Goal: Task Accomplishment & Management: Manage account settings

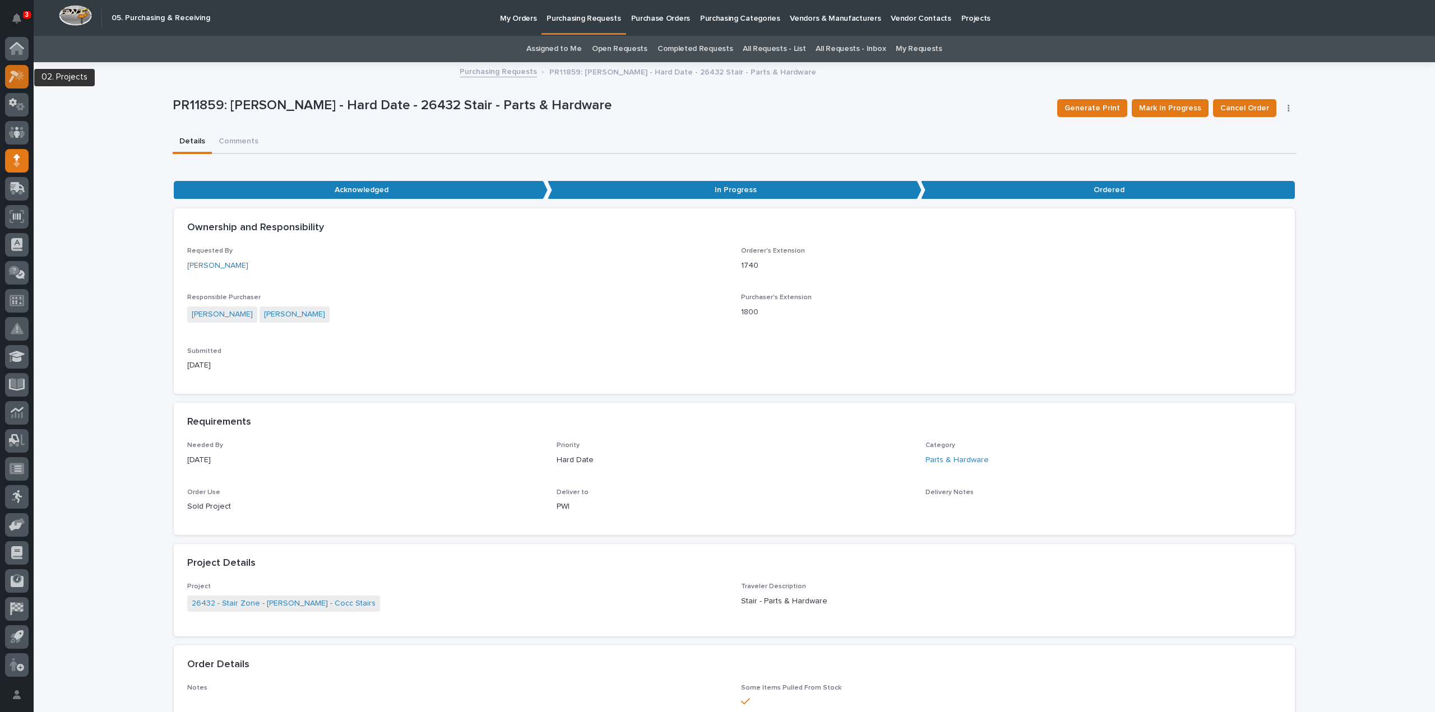
click at [16, 84] on div at bounding box center [17, 77] width 24 height 24
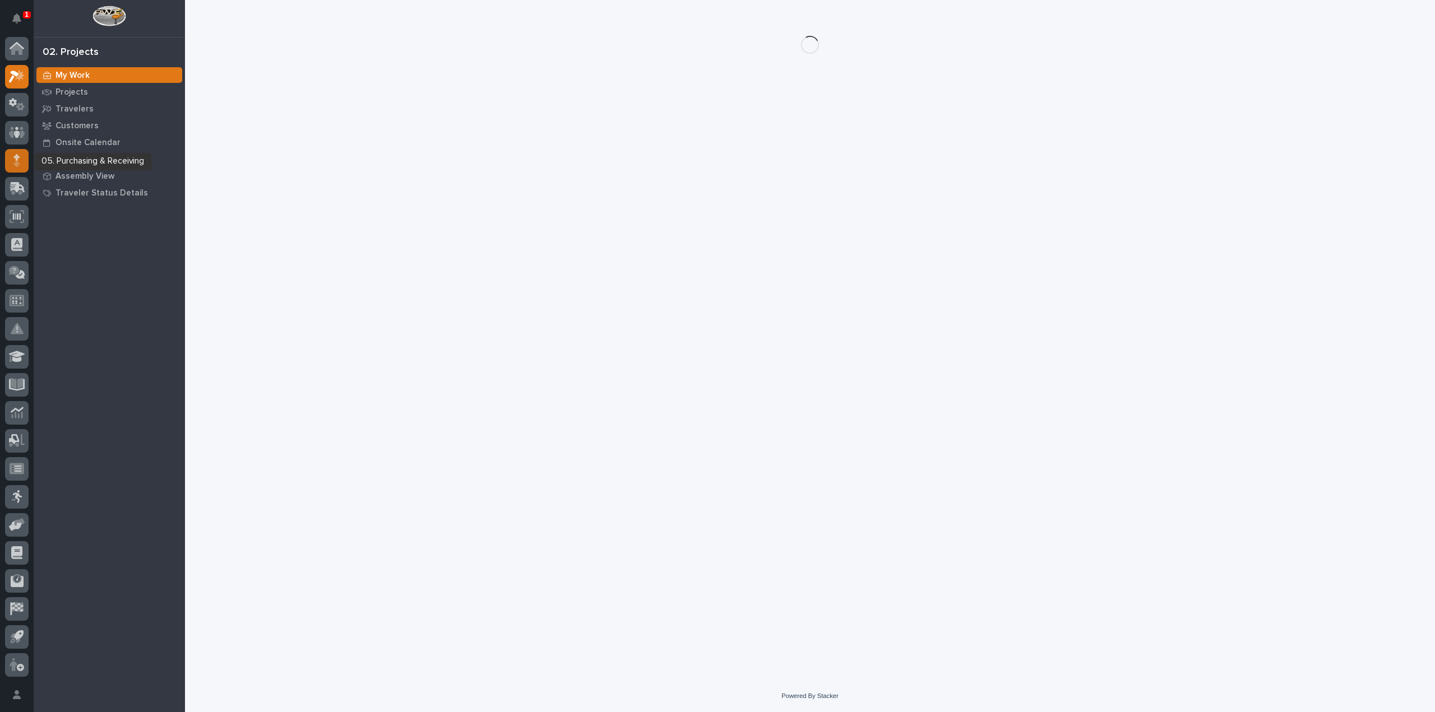
click at [11, 159] on div at bounding box center [17, 161] width 24 height 24
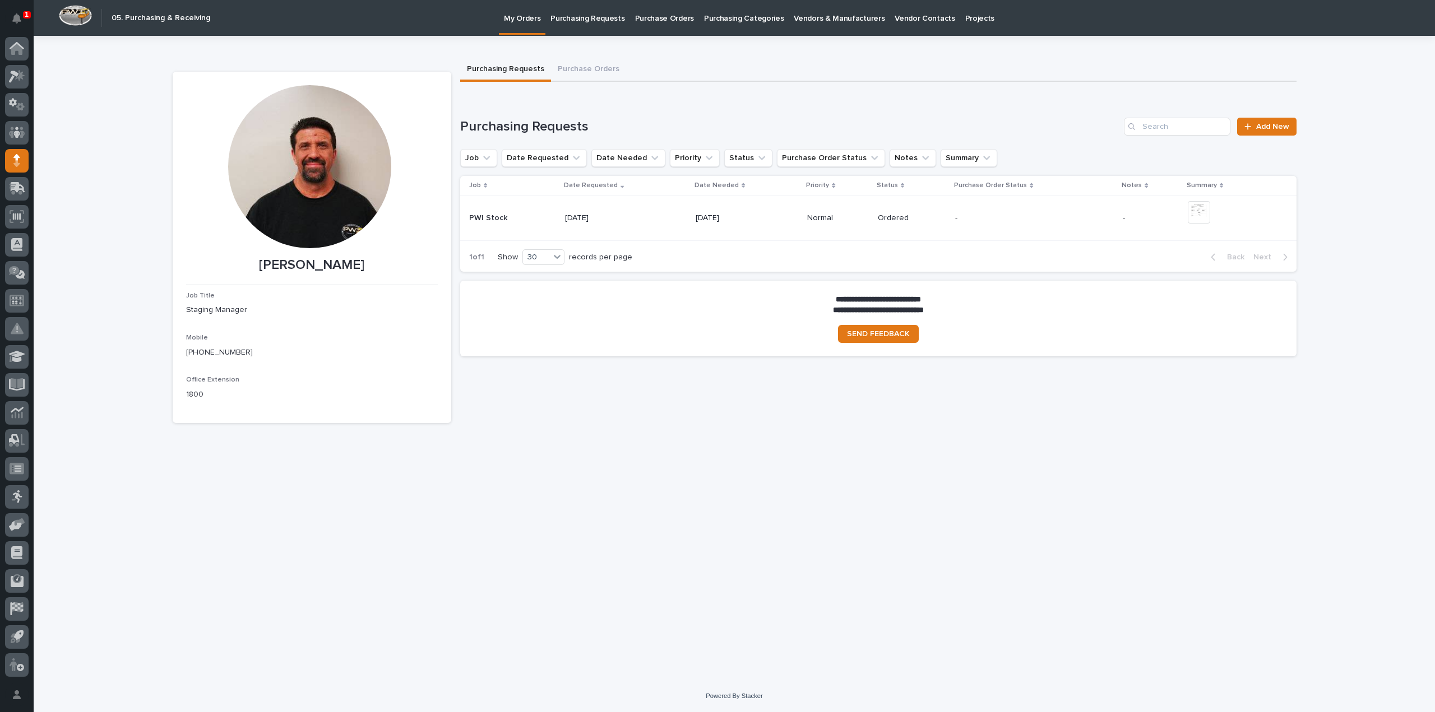
click at [595, 21] on p "Purchasing Requests" at bounding box center [587, 12] width 74 height 24
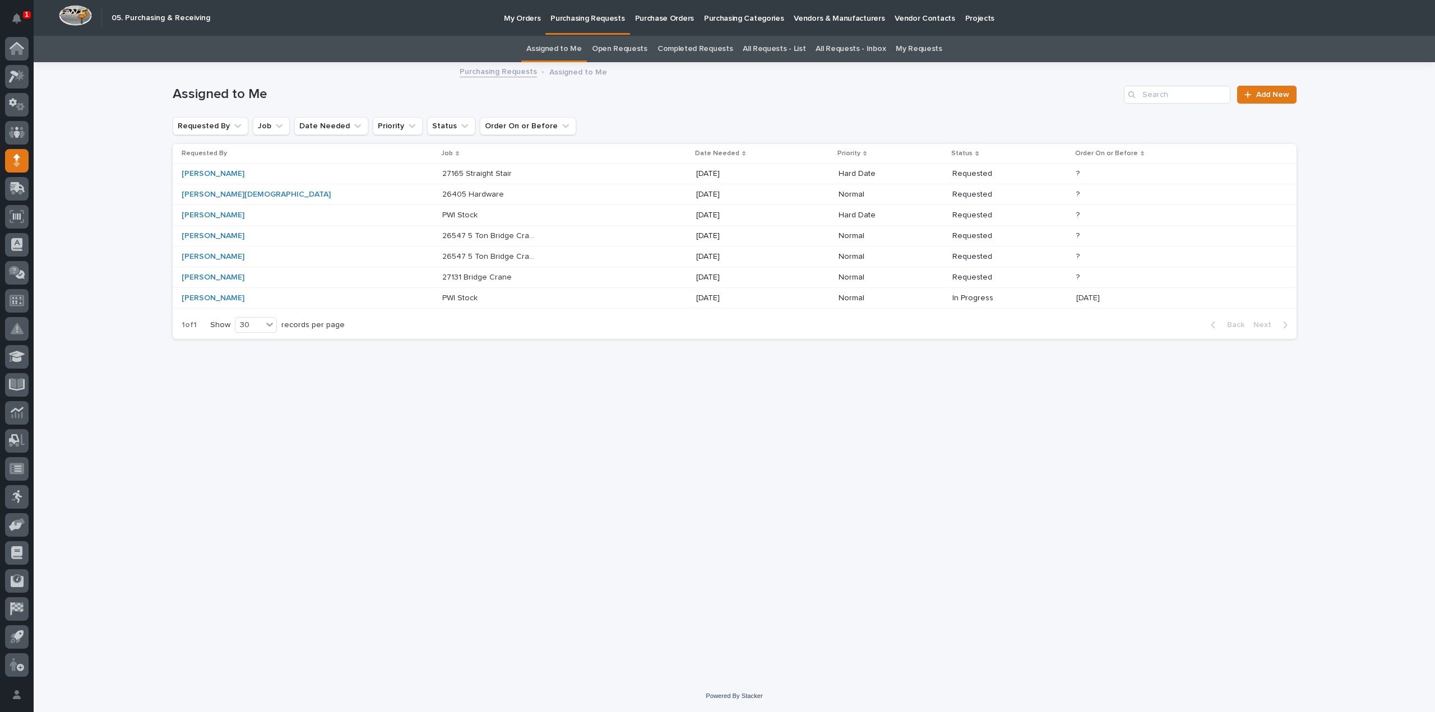
click at [569, 48] on link "Assigned to Me" at bounding box center [553, 49] width 55 height 26
click at [442, 276] on p "27131 Bridge Crane" at bounding box center [478, 277] width 72 height 12
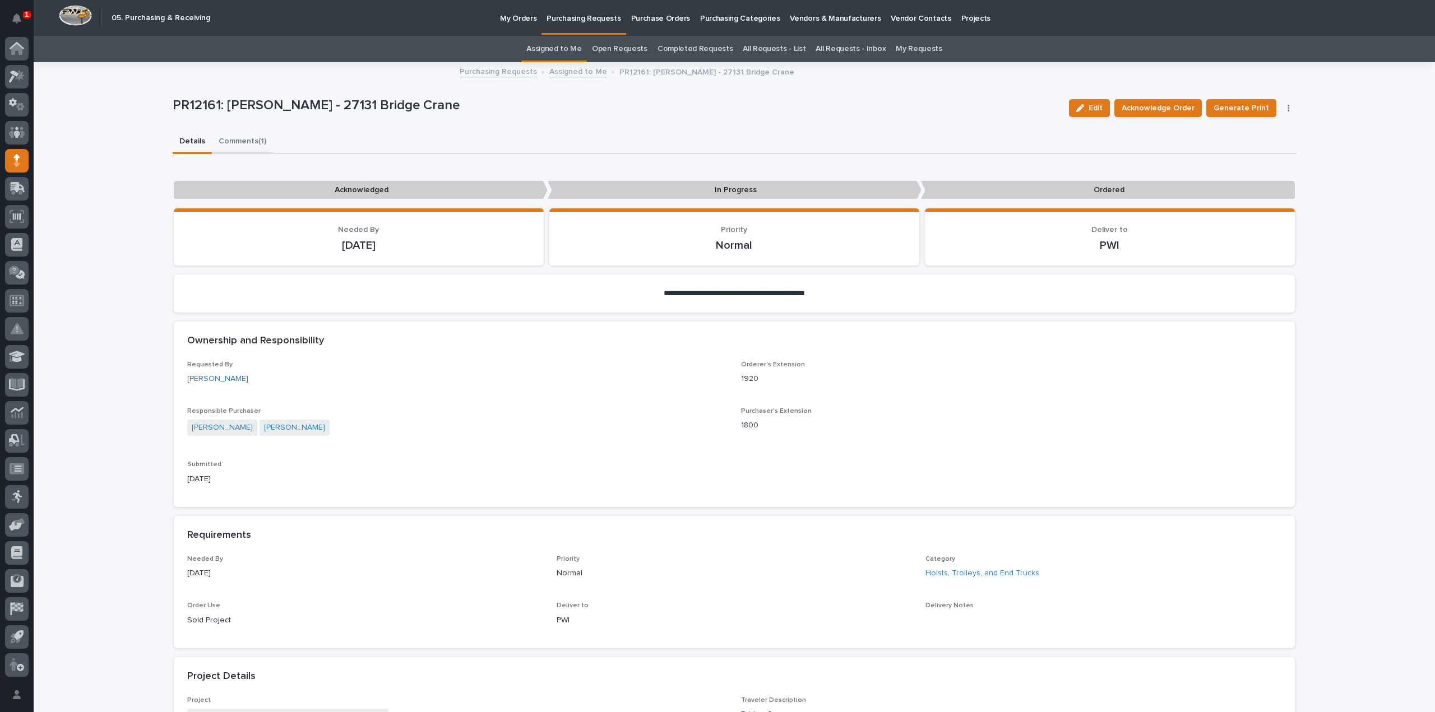
click at [240, 141] on button "Comments (1)" at bounding box center [242, 143] width 61 height 24
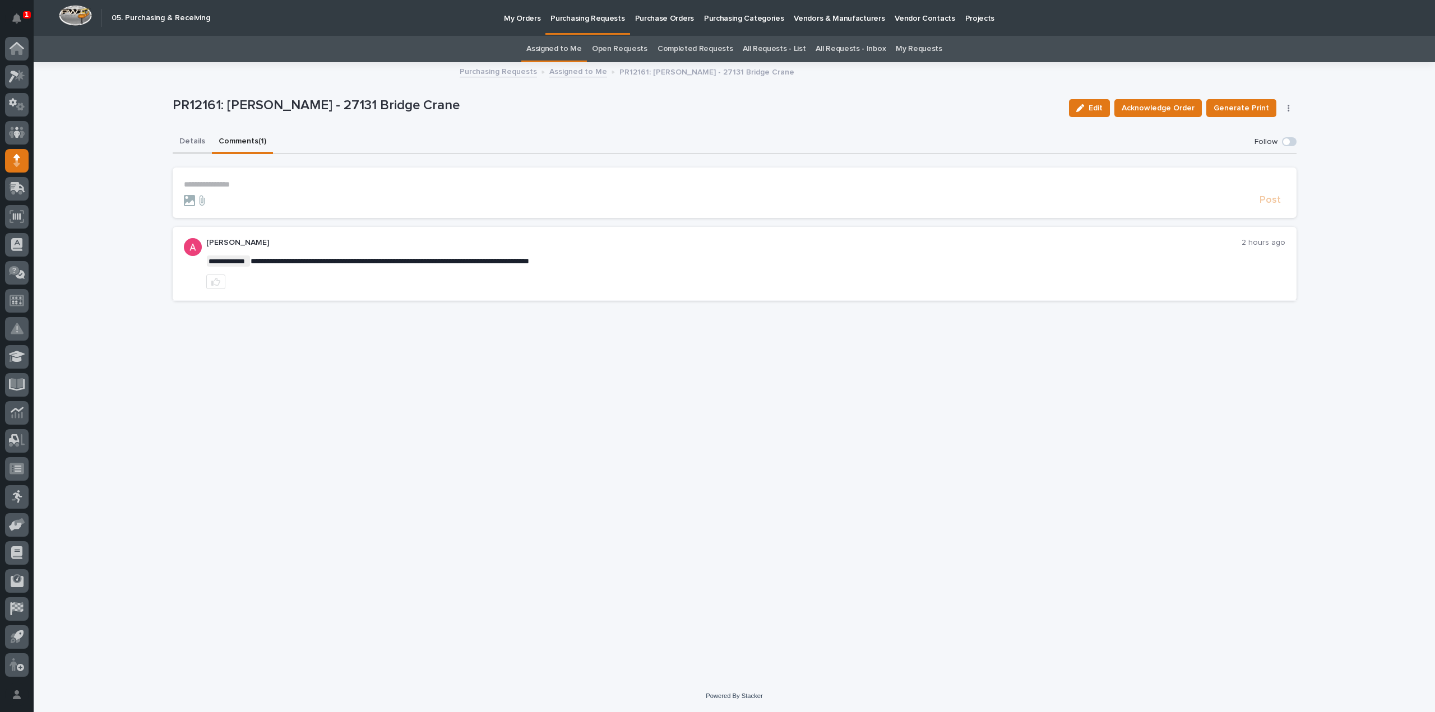
click at [201, 144] on button "Details" at bounding box center [192, 143] width 39 height 24
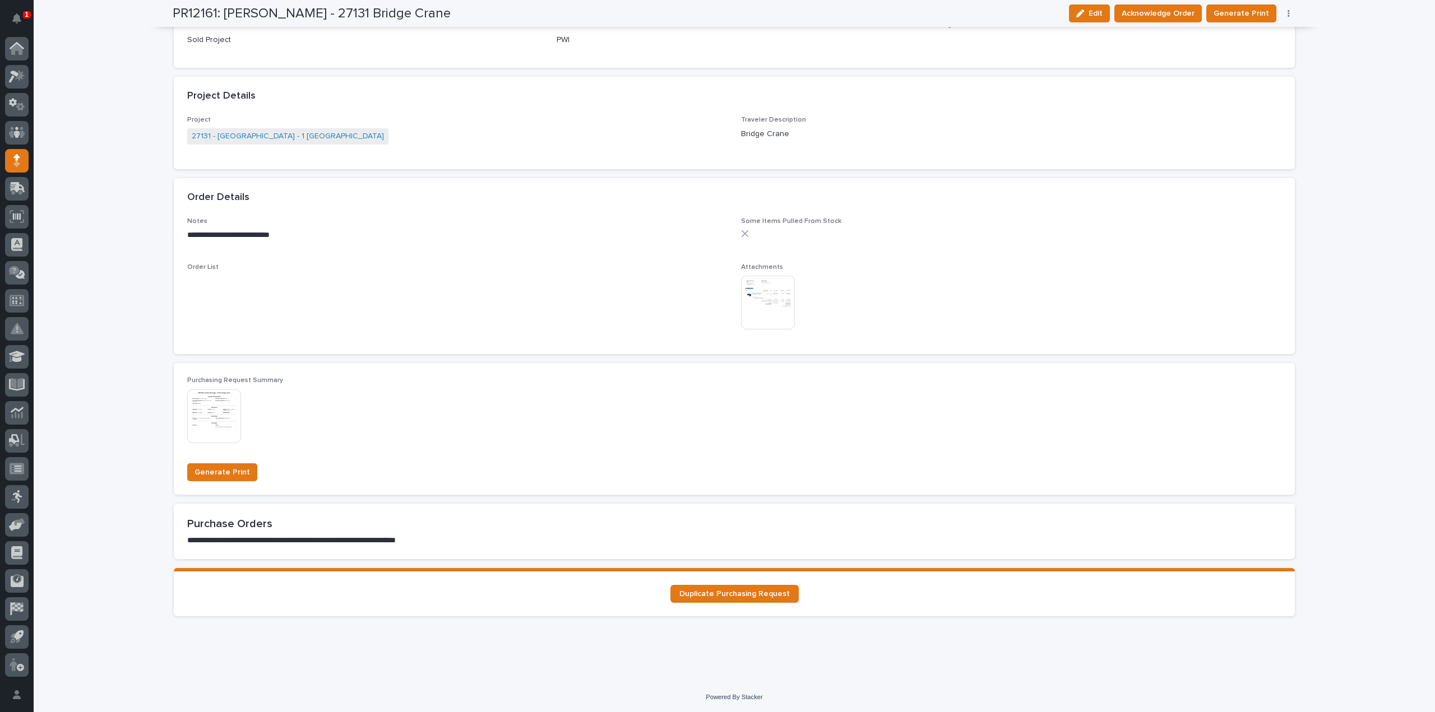
scroll to position [582, 0]
click at [784, 302] on img at bounding box center [768, 302] width 54 height 54
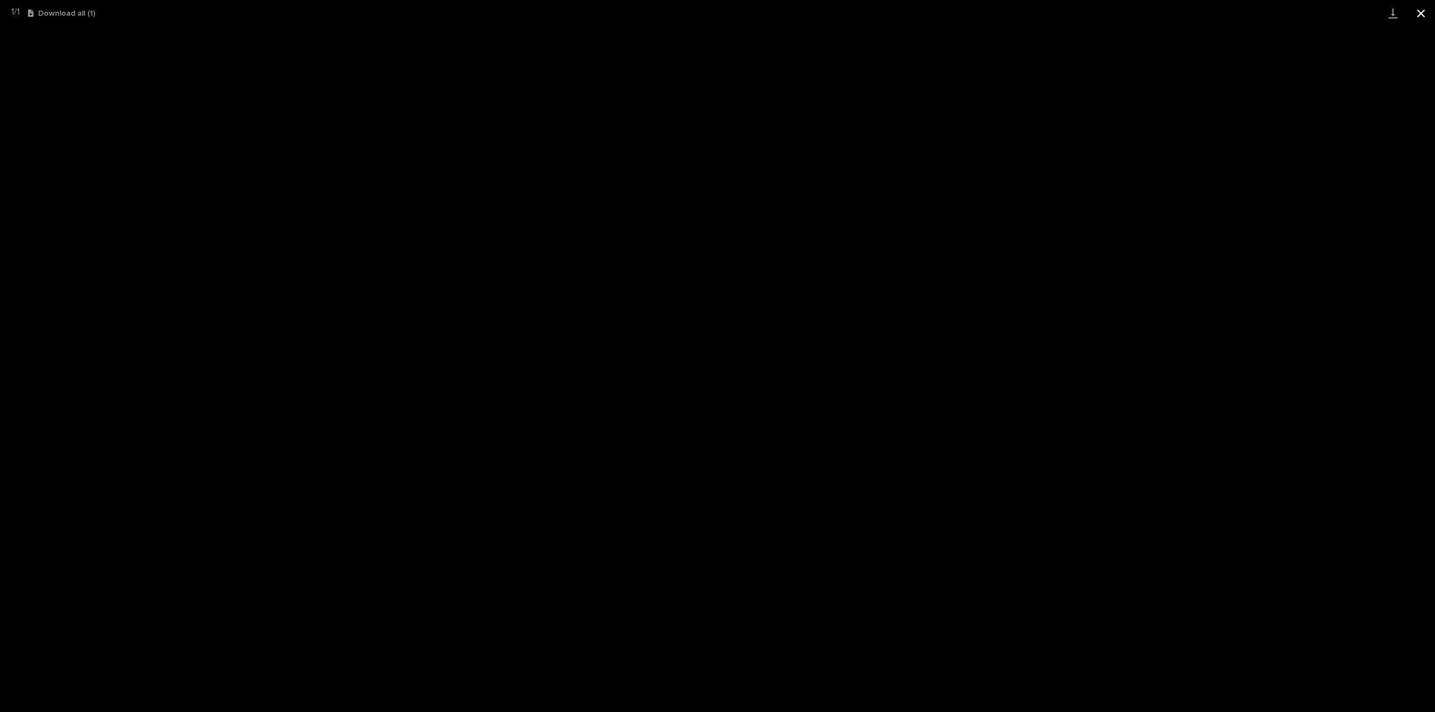
click at [1419, 13] on button "Close gallery" at bounding box center [1421, 13] width 28 height 26
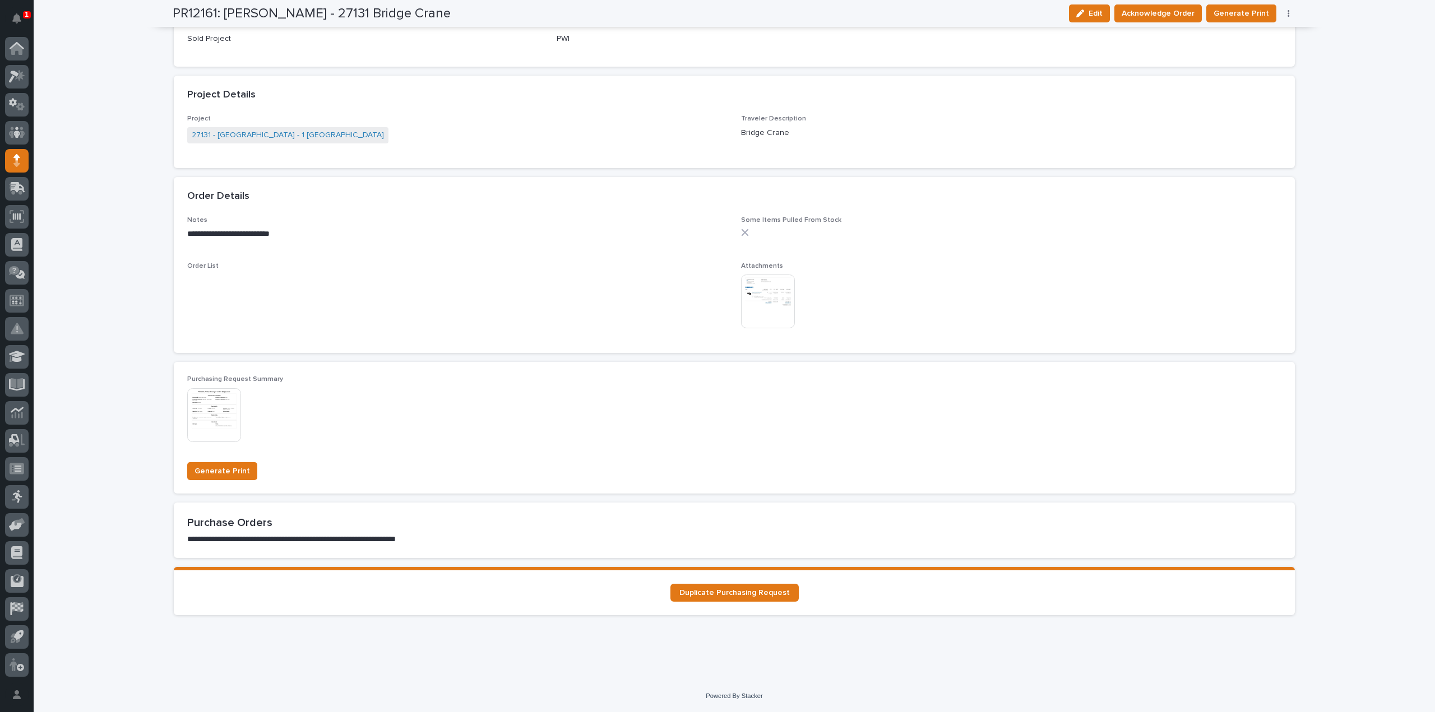
scroll to position [0, 0]
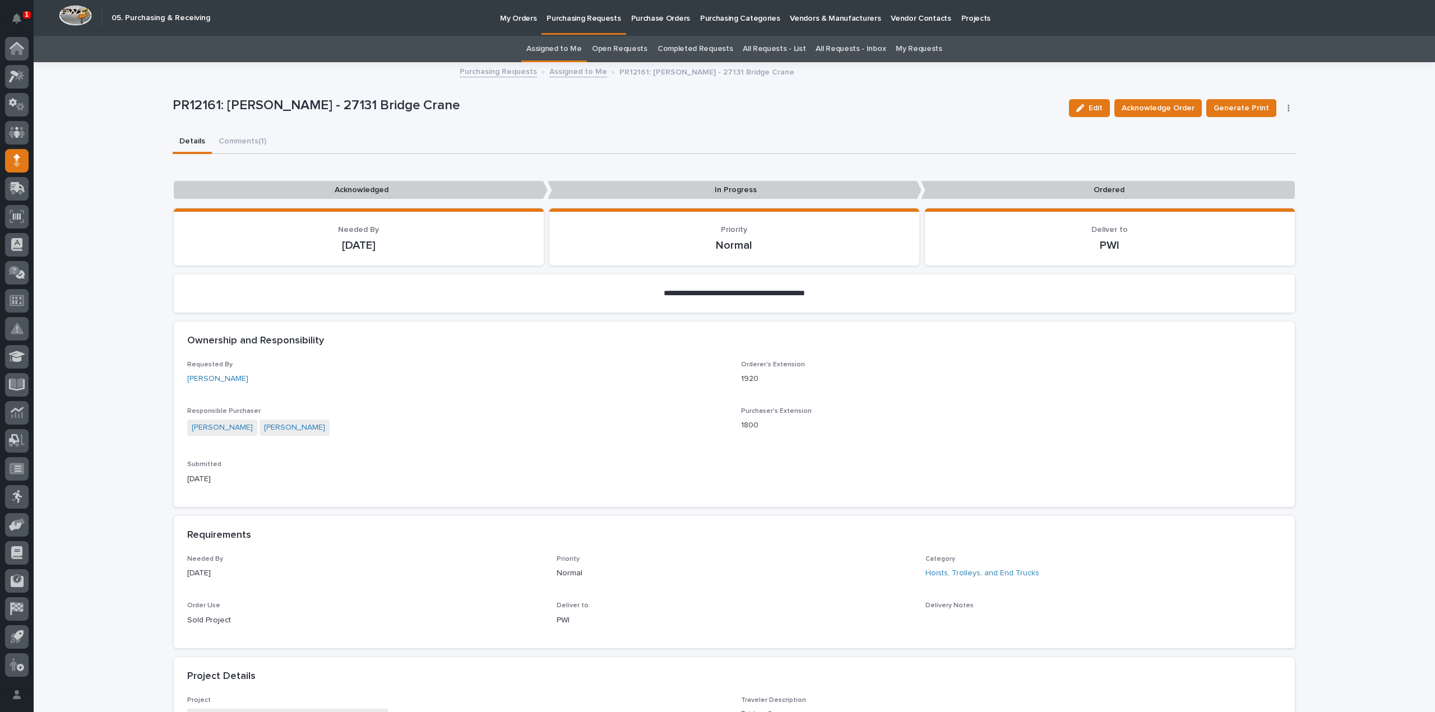
click at [550, 49] on link "Assigned to Me" at bounding box center [553, 49] width 55 height 26
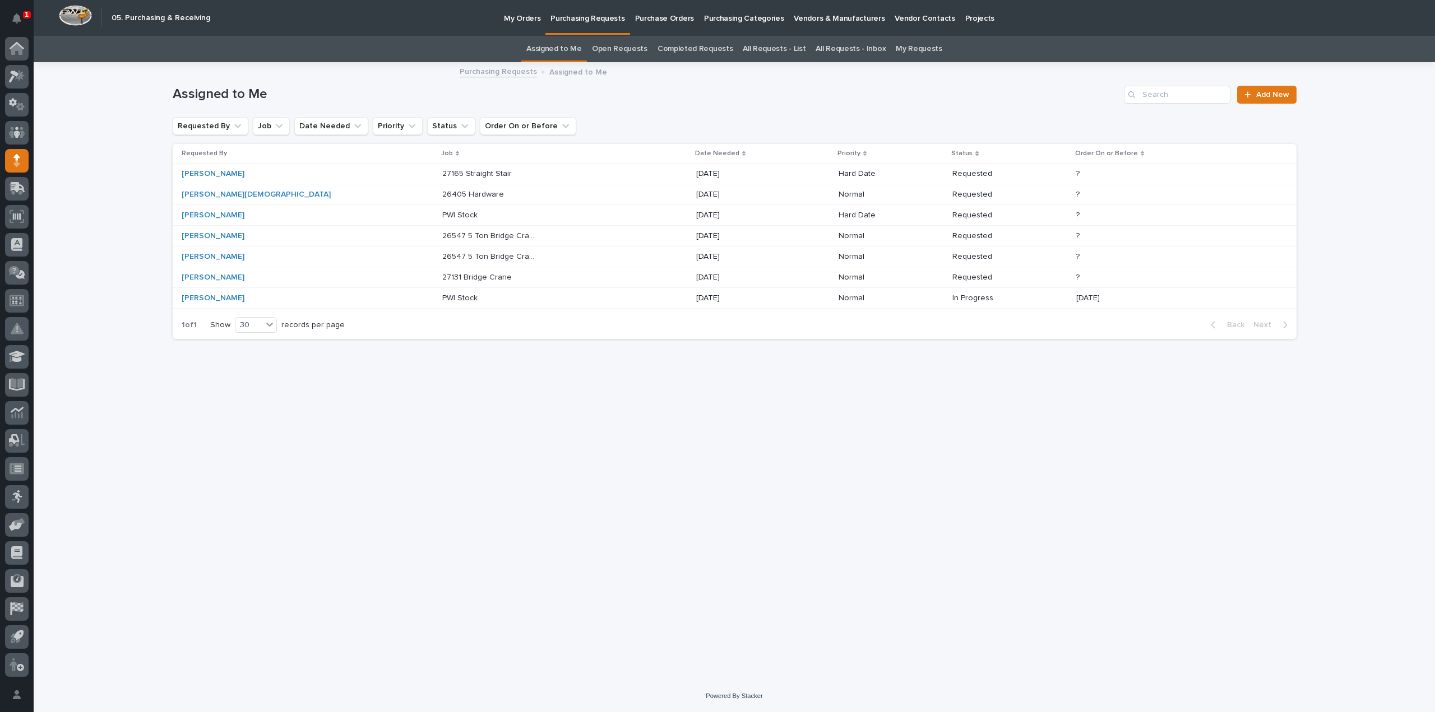
click at [442, 257] on p "26547 5 Ton Bridge Crane" at bounding box center [490, 256] width 96 height 12
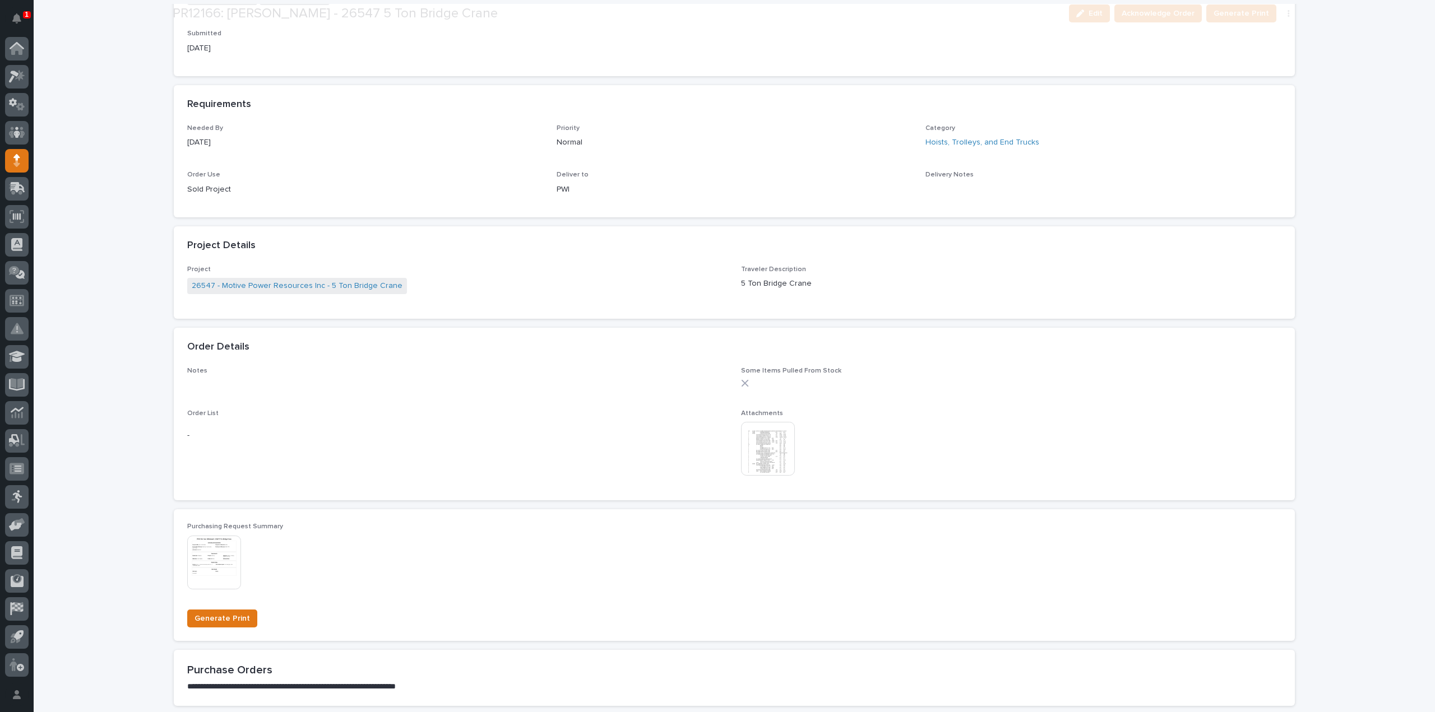
scroll to position [448, 0]
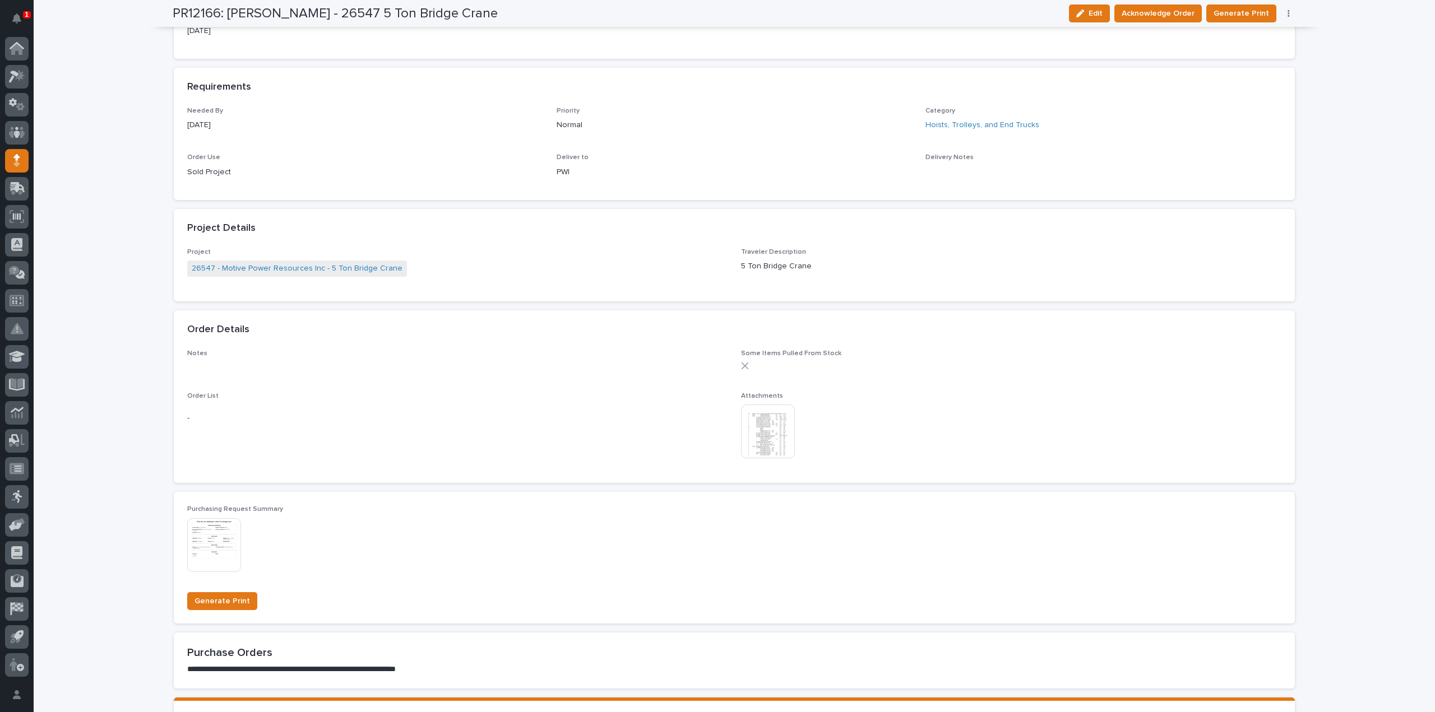
click at [765, 442] on img at bounding box center [768, 432] width 54 height 54
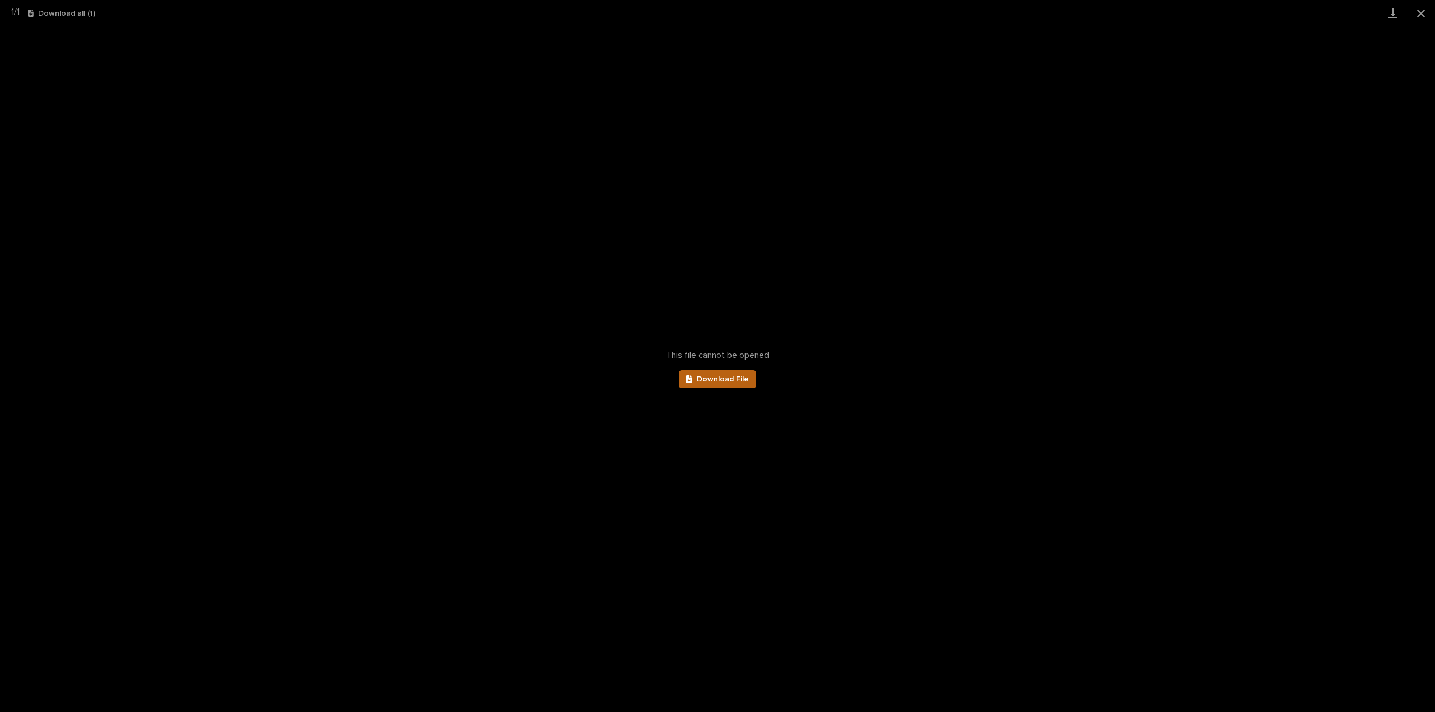
click at [746, 385] on link "Download File" at bounding box center [717, 380] width 77 height 18
